Goal: Task Accomplishment & Management: Manage account settings

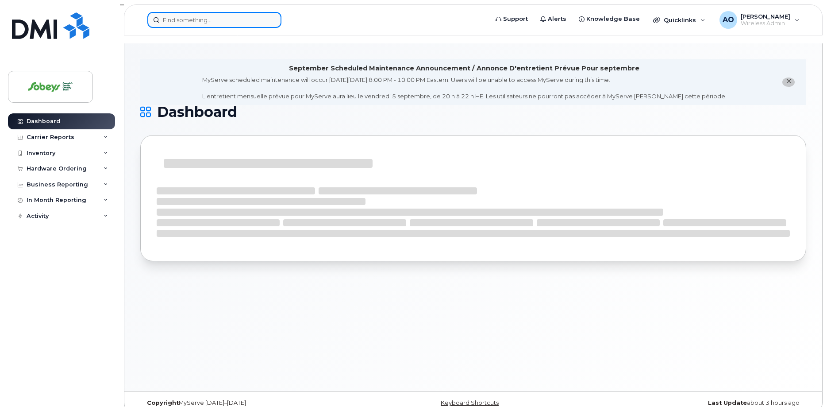
click at [212, 27] on input at bounding box center [214, 20] width 134 height 16
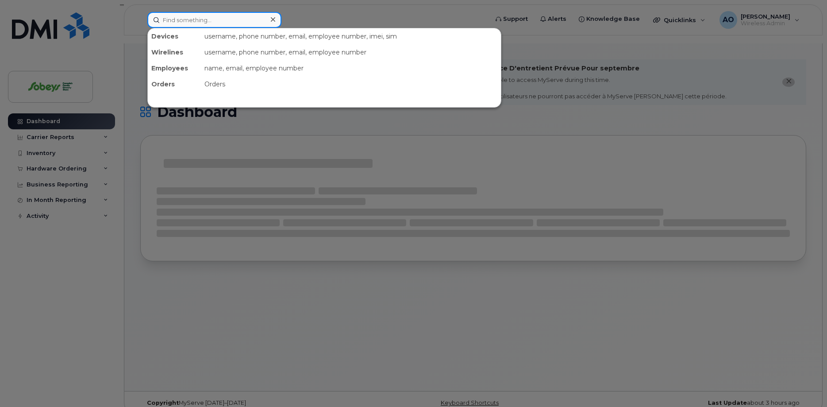
paste input "5873345958"
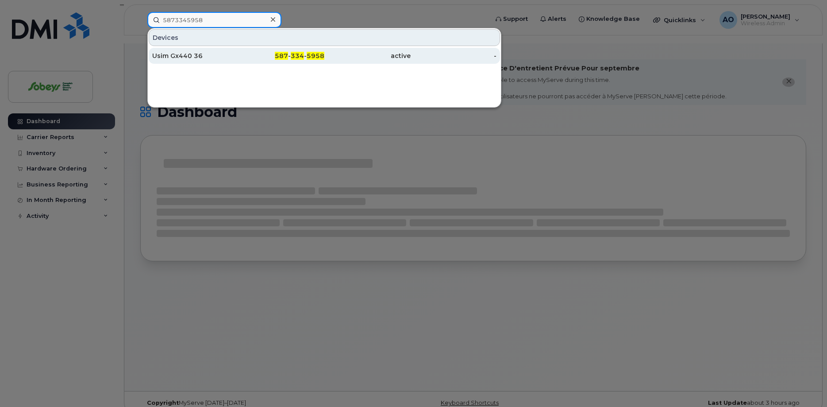
type input "5873345958"
click at [201, 58] on div "Usim Gx440 36" at bounding box center [195, 55] width 86 height 9
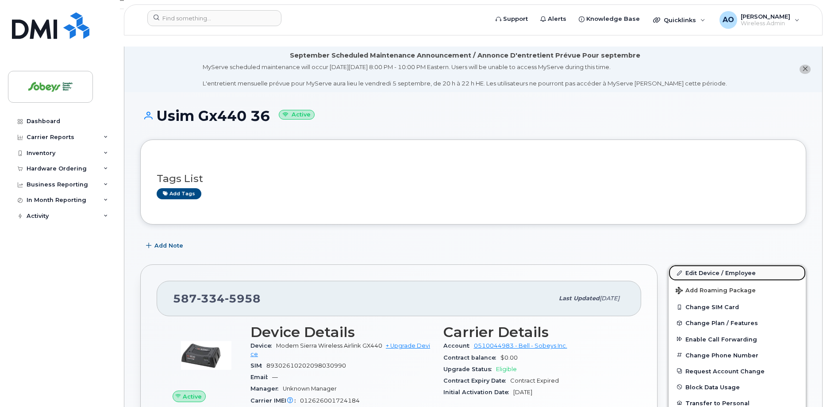
click at [743, 265] on link "Edit Device / Employee" at bounding box center [737, 273] width 137 height 16
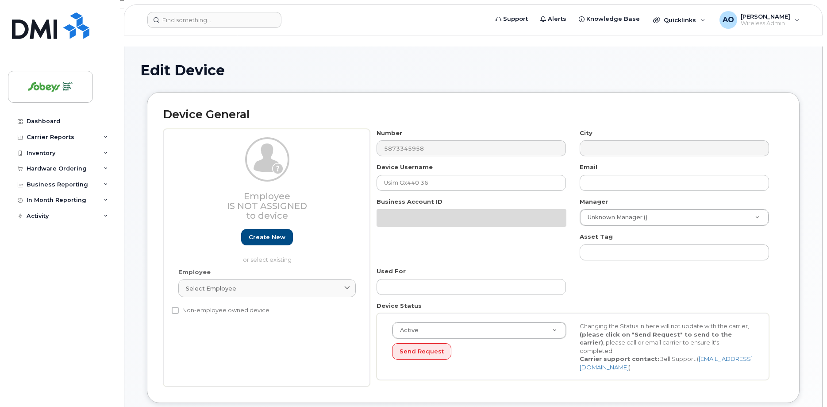
select select "17270599"
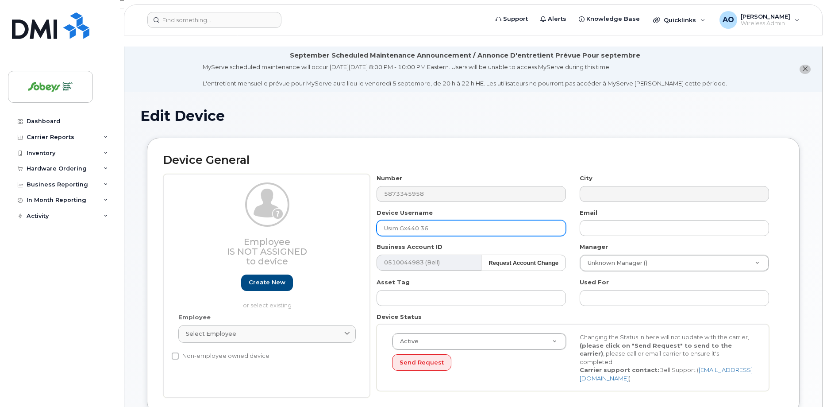
drag, startPoint x: 449, startPoint y: 214, endPoint x: 327, endPoint y: 212, distance: 122.2
click at [377, 220] on input "Usim Gx440 36" at bounding box center [471, 228] width 189 height 16
paste input "3012"
paste input "Sobeys"
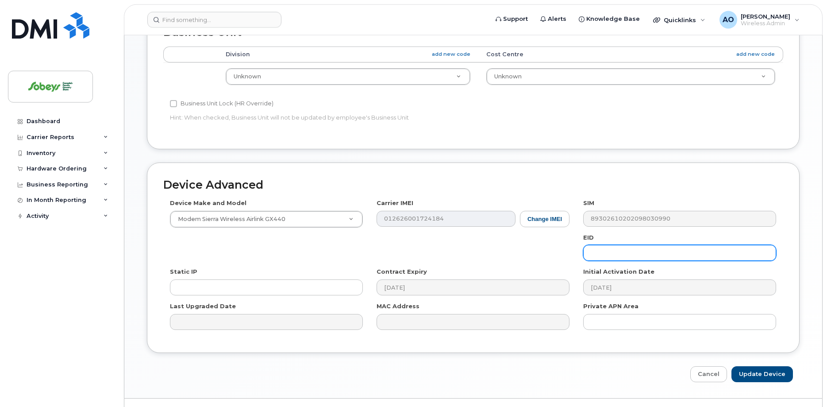
scroll to position [418, 0]
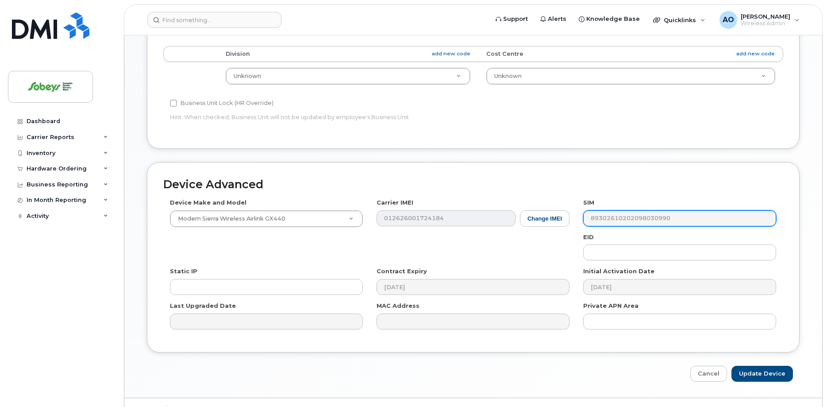
type input "3012 Sobeys"
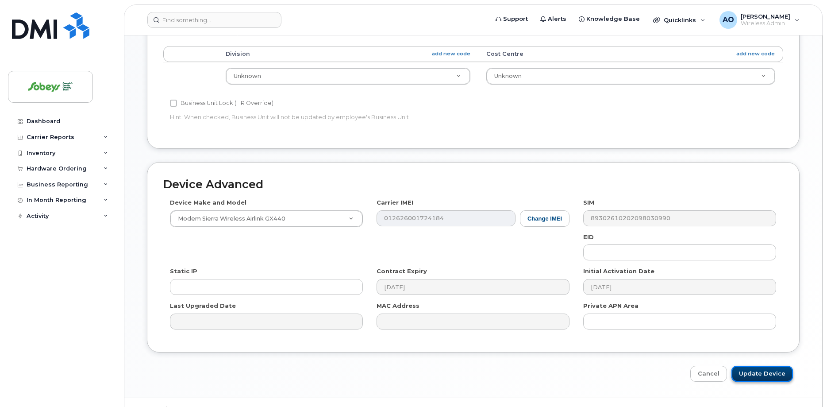
click at [751, 366] on input "Update Device" at bounding box center [763, 374] width 62 height 16
type input "Saving..."
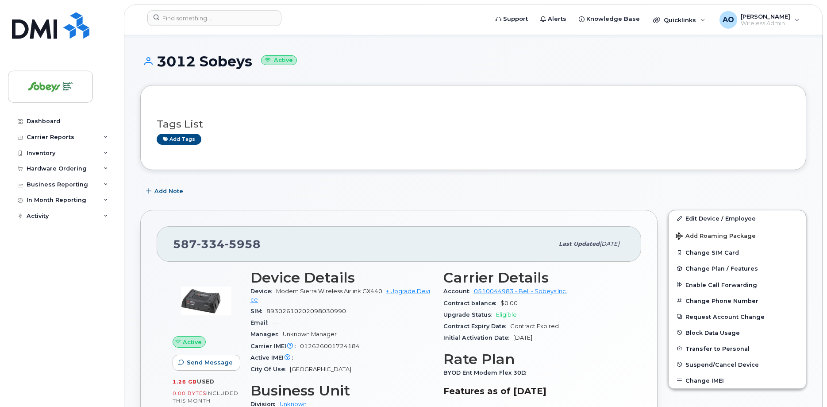
scroll to position [181, 0]
